Goal: Navigation & Orientation: Find specific page/section

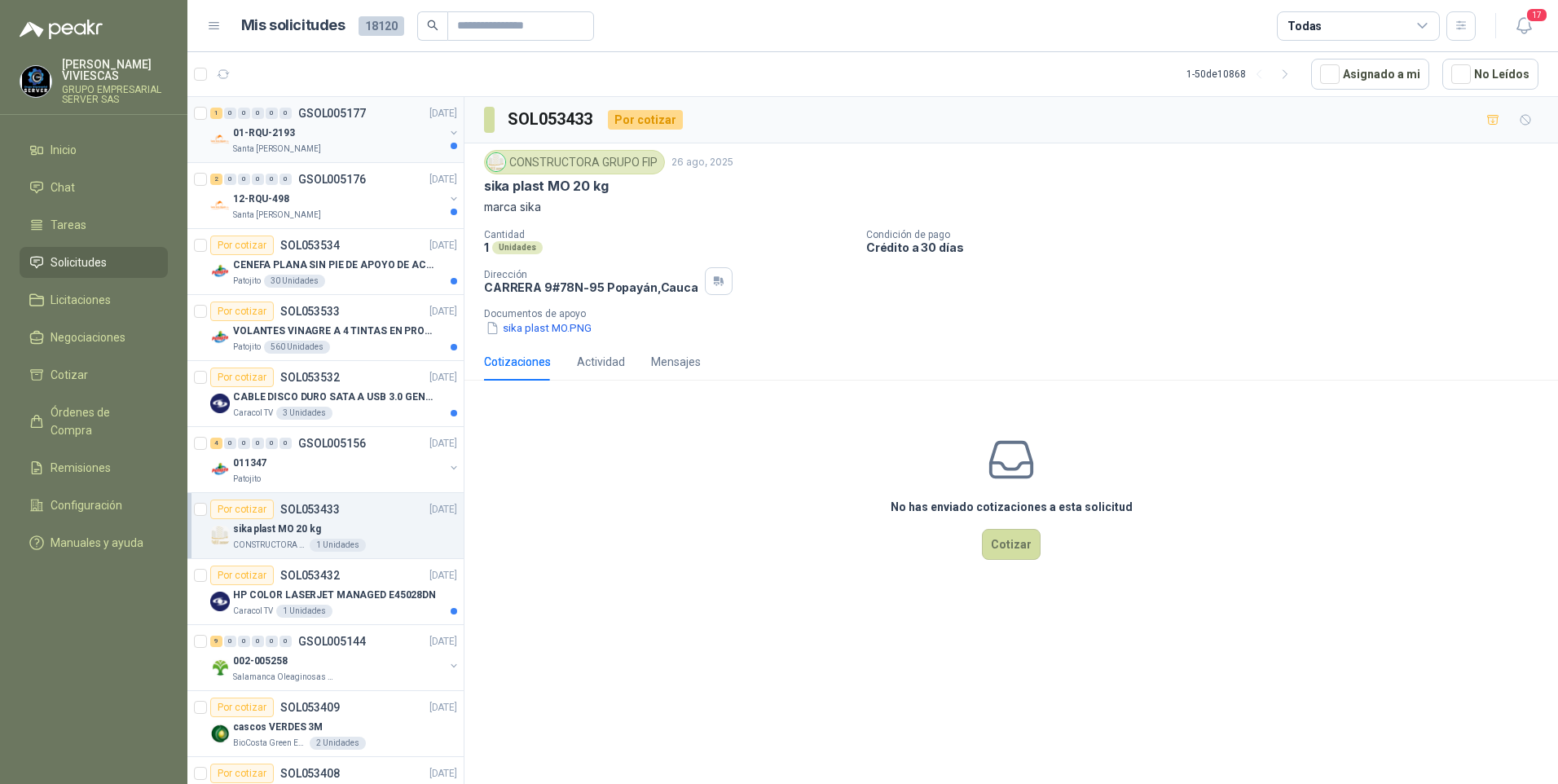
click at [301, 140] on div "01-RQU-2193" at bounding box center [339, 133] width 211 height 20
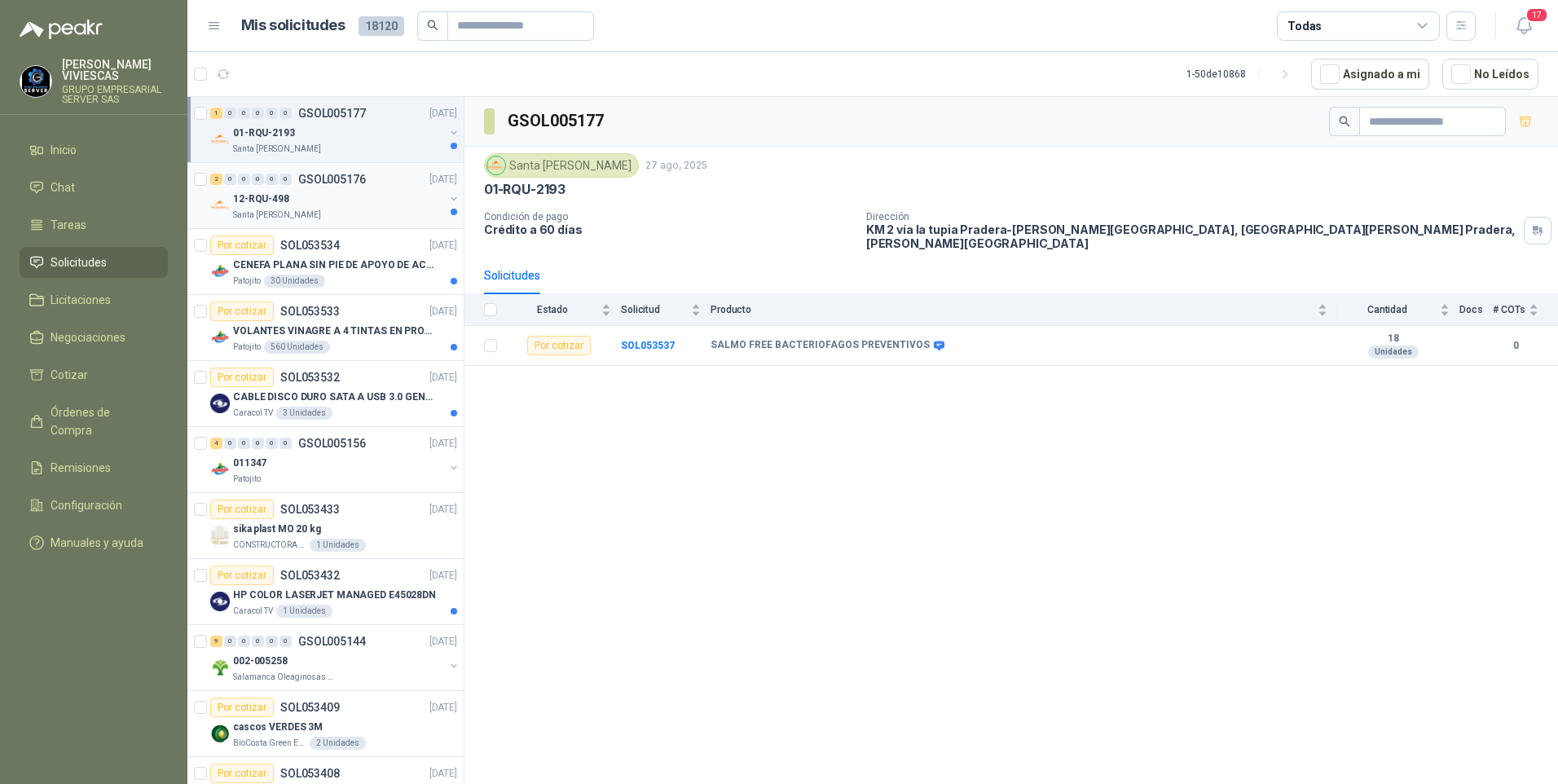
click at [292, 194] on div "12-RQU-498" at bounding box center [339, 198] width 211 height 20
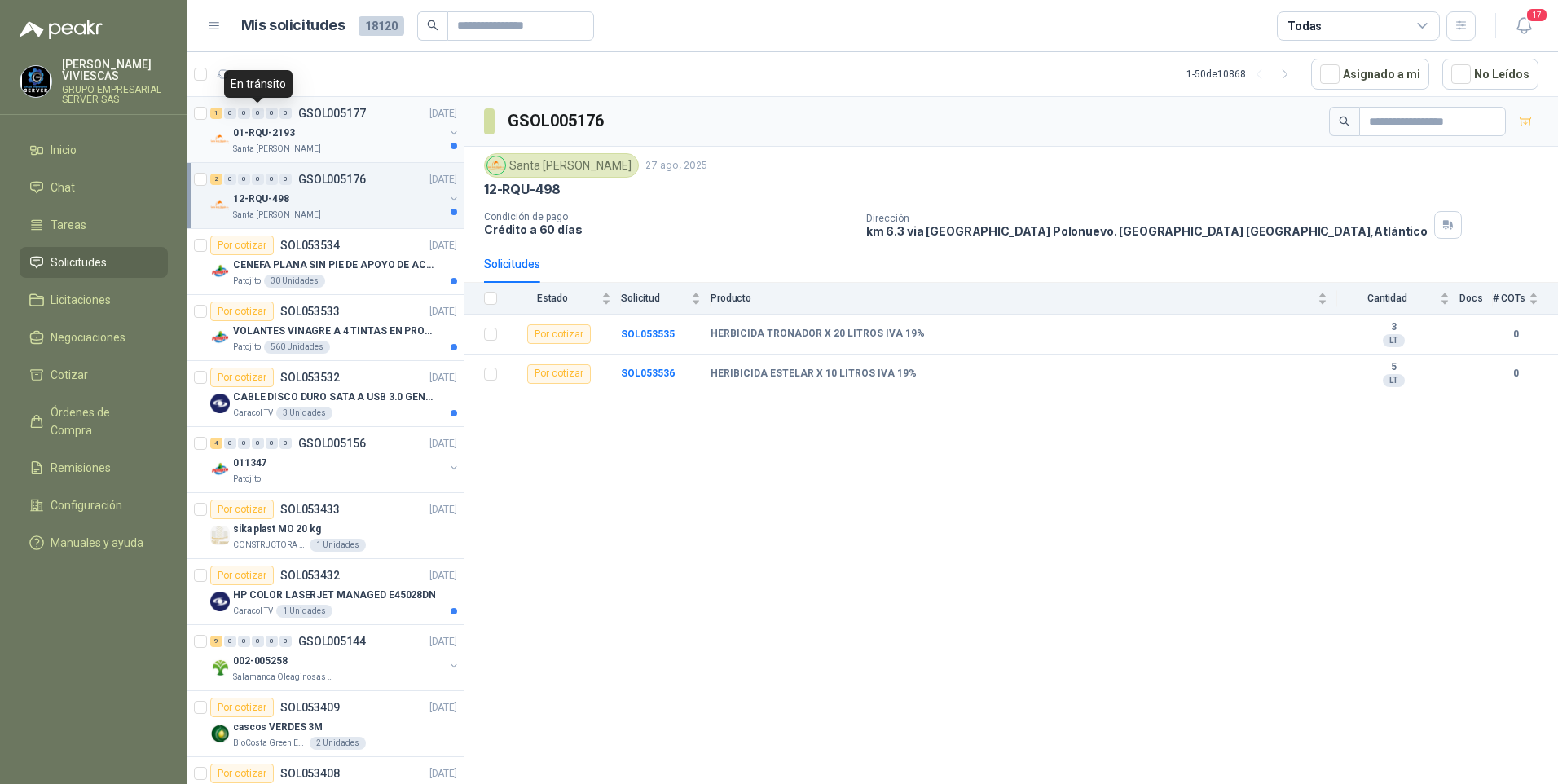
click at [262, 114] on div "0" at bounding box center [258, 113] width 13 height 12
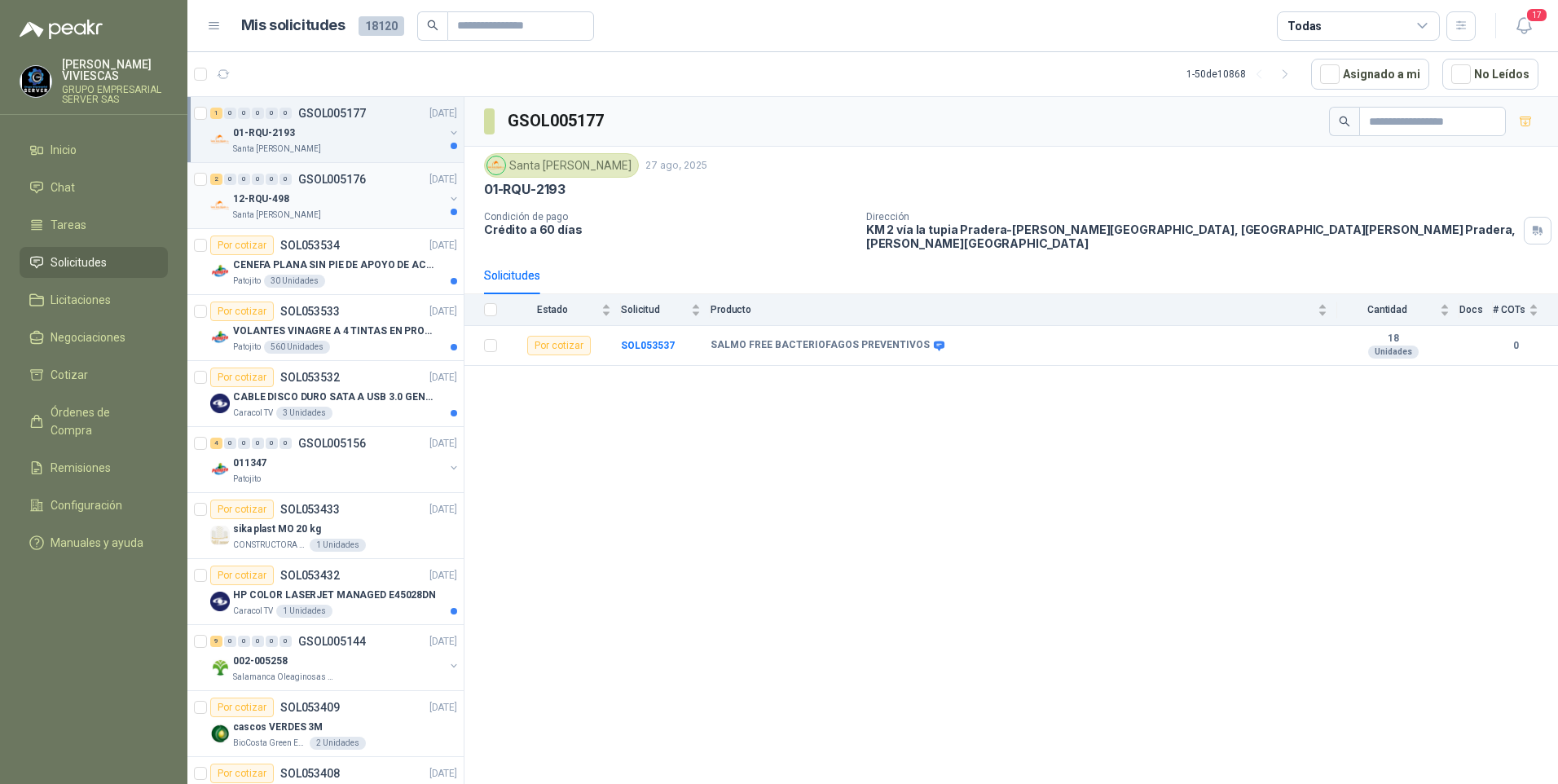
click at [353, 195] on div "12-RQU-498" at bounding box center [339, 198] width 211 height 20
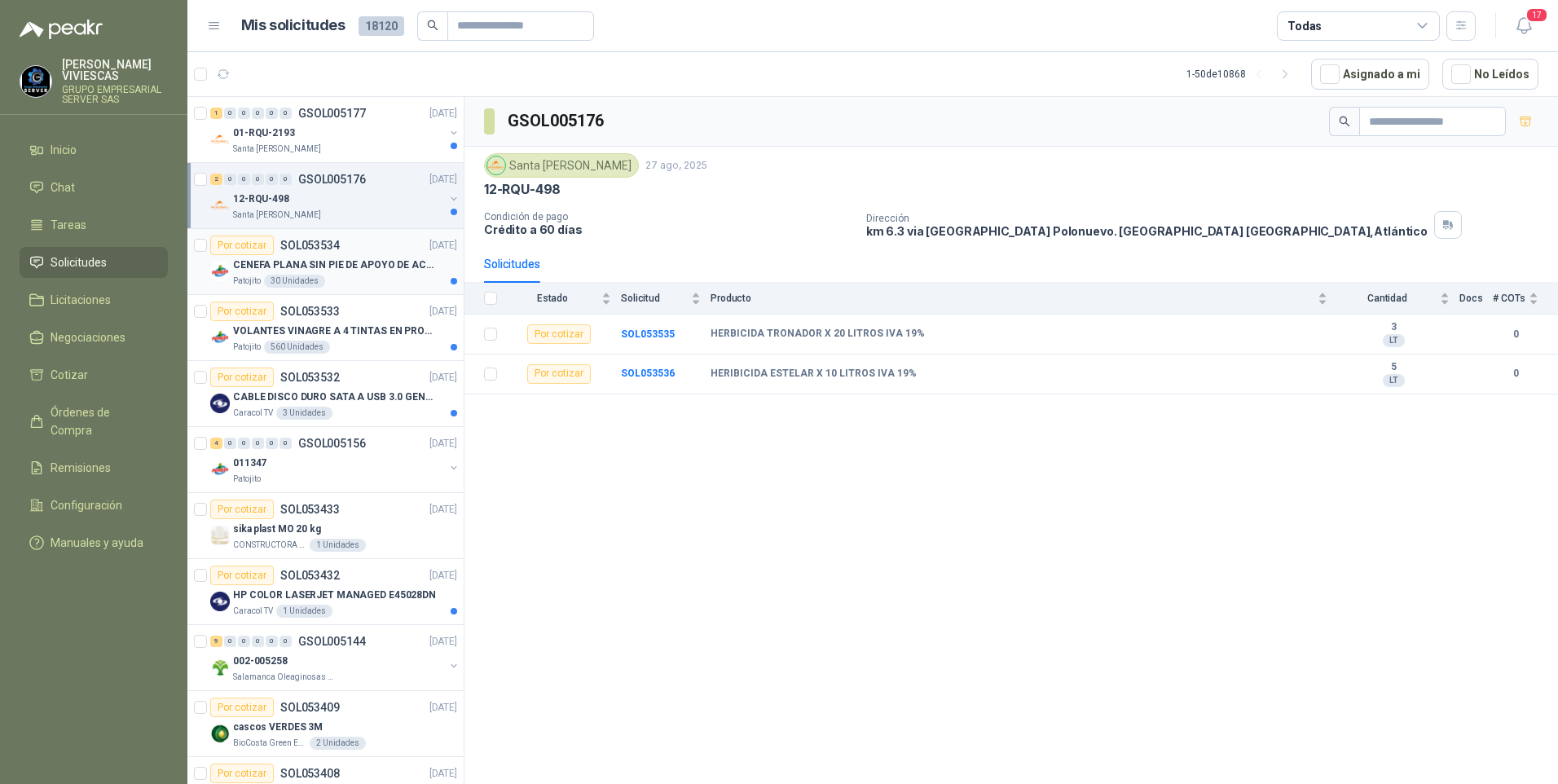
click at [367, 291] on article "Por cotizar SOL053534 [DATE] CENEFA PLANA SIN PIE DE APOYO DE ACUERDO A LA IMAG…" at bounding box center [326, 262] width 276 height 66
click at [366, 325] on p "VOLANTES VINAGRE A 4 TINTAS EN PROPALCOTE VER ARCHIVO ADJUNTO" at bounding box center [334, 331] width 203 height 15
